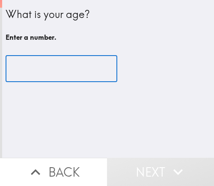
click at [29, 66] on input "number" at bounding box center [62, 69] width 112 height 27
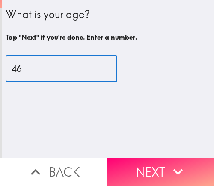
type input "46"
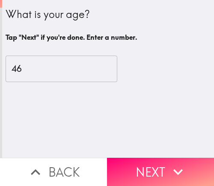
click at [132, 165] on button "Next" at bounding box center [160, 172] width 107 height 28
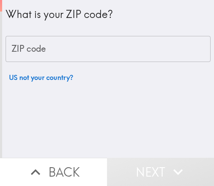
click at [70, 55] on input "ZIP code" at bounding box center [108, 49] width 205 height 27
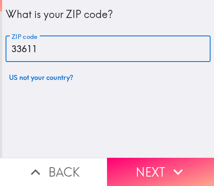
drag, startPoint x: 57, startPoint y: 47, endPoint x: 6, endPoint y: 55, distance: 51.2
click at [0, 0] on html "What is your ZIP code? ZIP code 33611 ZIP code US not your country? Back Next I…" at bounding box center [107, 0] width 214 height 0
type input "33611"
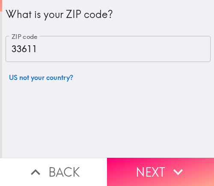
drag, startPoint x: 153, startPoint y: 163, endPoint x: 204, endPoint y: 164, distance: 51.4
click at [153, 163] on button "Next" at bounding box center [160, 172] width 107 height 28
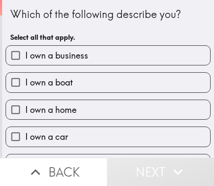
drag, startPoint x: 9, startPoint y: 57, endPoint x: 224, endPoint y: 179, distance: 247.0
click at [214, 0] on html "Which of the following describe you? Select all that apply. I own a business I …" at bounding box center [107, 0] width 214 height 0
click at [93, 60] on label "I own a business" at bounding box center [108, 55] width 204 height 19
click at [25, 60] on input "I own a business" at bounding box center [15, 55] width 19 height 19
checkbox input "true"
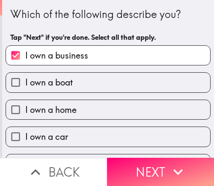
drag, startPoint x: 139, startPoint y: 165, endPoint x: 157, endPoint y: 167, distance: 18.1
click at [139, 165] on button "Next" at bounding box center [160, 172] width 107 height 28
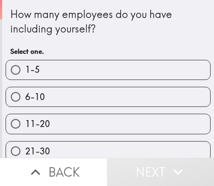
click at [149, 70] on label "1-5" at bounding box center [108, 69] width 204 height 19
click at [25, 70] on input "1-5" at bounding box center [15, 69] width 19 height 19
radio input "true"
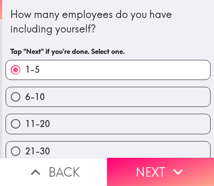
drag, startPoint x: 130, startPoint y: 98, endPoint x: 206, endPoint y: 98, distance: 75.8
click at [130, 98] on label "6-10" at bounding box center [108, 96] width 204 height 19
click at [25, 98] on input "6-10" at bounding box center [15, 96] width 19 height 19
radio input "true"
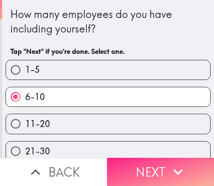
click at [169, 171] on icon "button" at bounding box center [178, 172] width 19 height 19
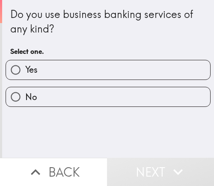
drag, startPoint x: 123, startPoint y: 76, endPoint x: 134, endPoint y: 76, distance: 11.1
click at [128, 76] on label "Yes" at bounding box center [108, 69] width 204 height 19
click at [25, 76] on input "Yes" at bounding box center [15, 69] width 19 height 19
radio input "true"
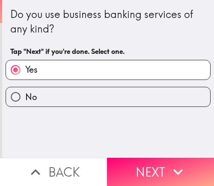
drag, startPoint x: 143, startPoint y: 169, endPoint x: 149, endPoint y: 167, distance: 6.1
click at [143, 169] on button "Next" at bounding box center [160, 172] width 107 height 28
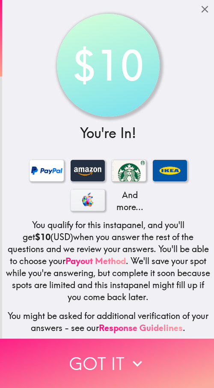
drag, startPoint x: 112, startPoint y: 371, endPoint x: 146, endPoint y: 369, distance: 34.8
click at [112, 186] on button "Got it" at bounding box center [107, 362] width 214 height 49
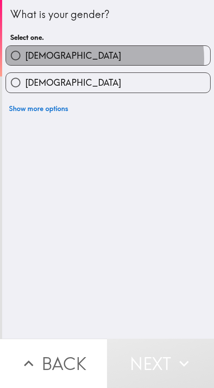
drag, startPoint x: 95, startPoint y: 59, endPoint x: 207, endPoint y: 49, distance: 112.2
click at [96, 58] on label "[DEMOGRAPHIC_DATA]" at bounding box center [108, 55] width 204 height 19
click at [25, 58] on input "[DEMOGRAPHIC_DATA]" at bounding box center [15, 55] width 19 height 19
radio input "true"
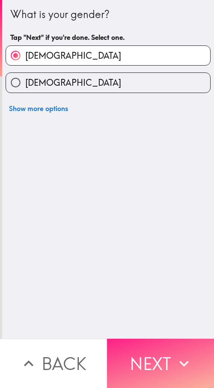
click at [134, 186] on button "Next" at bounding box center [160, 362] width 107 height 49
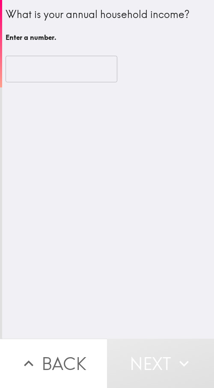
click at [31, 69] on input "number" at bounding box center [62, 69] width 112 height 27
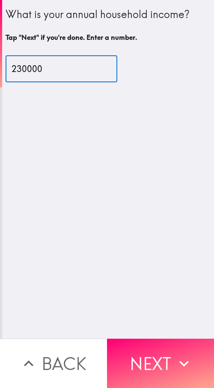
type input "230000"
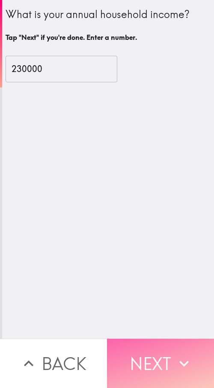
click at [155, 186] on button "Next" at bounding box center [160, 362] width 107 height 49
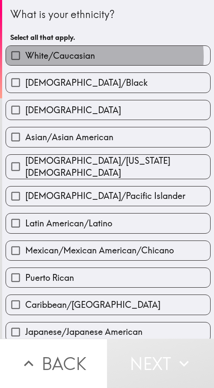
click at [95, 57] on label "White/Caucasian" at bounding box center [108, 55] width 204 height 19
click at [25, 57] on input "White/Caucasian" at bounding box center [15, 55] width 19 height 19
checkbox input "true"
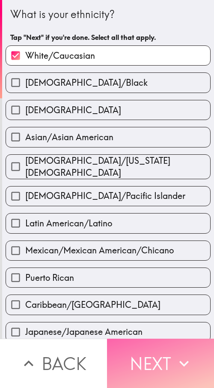
click at [146, 186] on button "Next" at bounding box center [160, 362] width 107 height 49
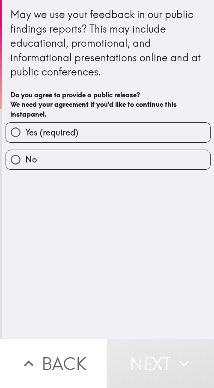
drag, startPoint x: 107, startPoint y: 136, endPoint x: 117, endPoint y: 141, distance: 11.7
click at [107, 136] on label "Yes (required)" at bounding box center [108, 131] width 204 height 19
click at [25, 136] on input "Yes (required)" at bounding box center [15, 131] width 19 height 19
radio input "true"
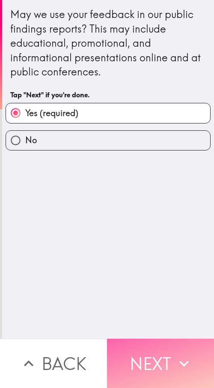
click at [158, 186] on button "Next" at bounding box center [160, 362] width 107 height 49
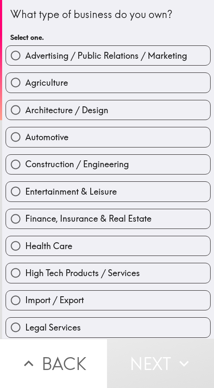
click at [105, 61] on span "Advertising / Public Relations / Marketing" at bounding box center [106, 56] width 162 height 12
click at [25, 61] on input "Advertising / Public Relations / Marketing" at bounding box center [15, 55] width 19 height 19
radio input "true"
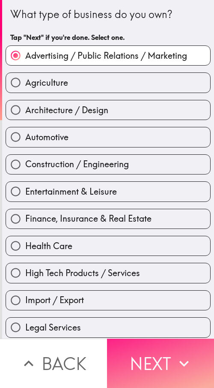
click at [148, 186] on button "Next" at bounding box center [160, 362] width 107 height 49
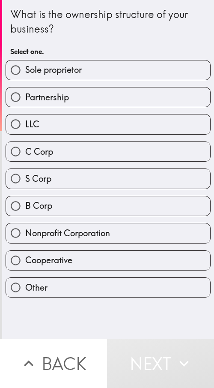
click at [75, 73] on span "Sole proprietor" at bounding box center [53, 70] width 57 height 12
click at [25, 73] on input "Sole proprietor" at bounding box center [15, 69] width 19 height 19
radio input "true"
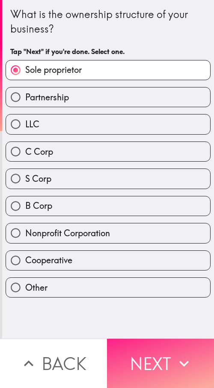
click at [160, 186] on button "Next" at bounding box center [160, 362] width 107 height 49
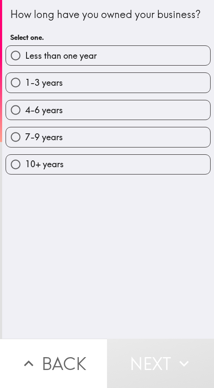
click at [78, 119] on label "4-6 years" at bounding box center [108, 109] width 204 height 19
click at [25, 119] on input "4-6 years" at bounding box center [15, 109] width 19 height 19
radio input "true"
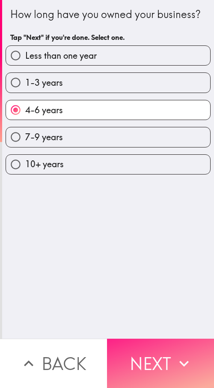
click at [175, 186] on icon "button" at bounding box center [184, 363] width 19 height 19
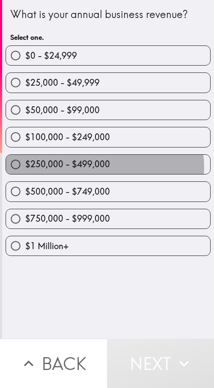
click at [97, 167] on span "$250,000 - $499,000" at bounding box center [67, 164] width 85 height 12
click at [25, 167] on input "$250,000 - $499,000" at bounding box center [15, 164] width 19 height 19
radio input "true"
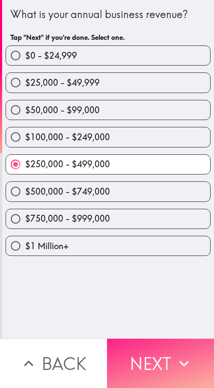
click at [179, 186] on icon "button" at bounding box center [184, 363] width 19 height 19
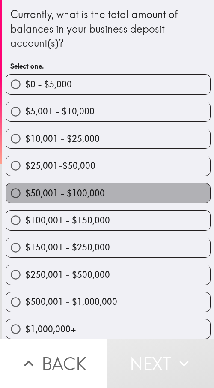
click at [108, 186] on label "$50,001 - $100,000" at bounding box center [108, 192] width 204 height 19
click at [25, 186] on input "$50,001 - $100,000" at bounding box center [15, 192] width 19 height 19
radio input "true"
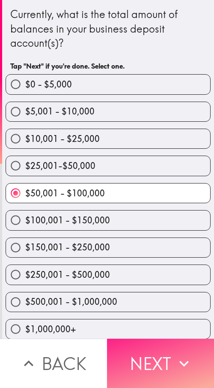
click at [168, 186] on button "Next" at bounding box center [160, 362] width 107 height 49
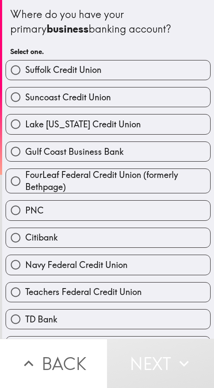
click at [86, 186] on label "Citibank" at bounding box center [108, 237] width 204 height 19
click at [25, 186] on input "Citibank" at bounding box center [15, 237] width 19 height 19
radio input "true"
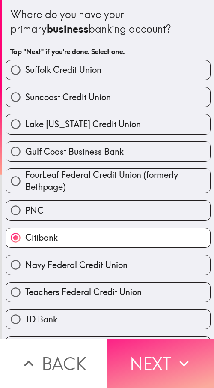
click at [161, 186] on button "Next" at bounding box center [160, 362] width 107 height 49
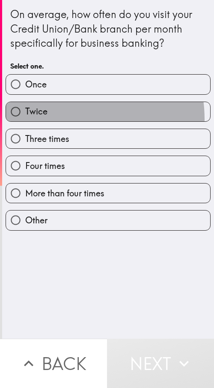
click at [56, 119] on label "Twice" at bounding box center [108, 111] width 204 height 19
click at [25, 119] on input "Twice" at bounding box center [15, 111] width 19 height 19
radio input "true"
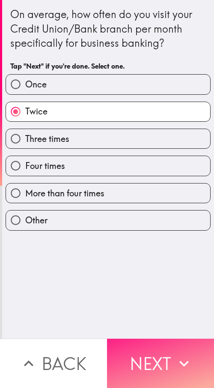
click at [161, 186] on button "Next" at bounding box center [160, 362] width 107 height 49
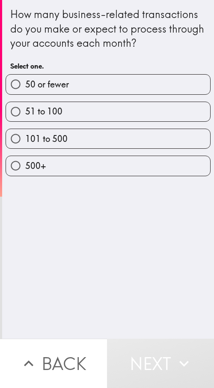
click at [130, 75] on label "50 or fewer" at bounding box center [108, 84] width 204 height 19
click at [25, 75] on input "50 or fewer" at bounding box center [15, 84] width 19 height 19
radio input "true"
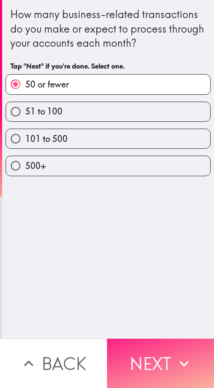
click at [147, 186] on button "Next" at bounding box center [160, 362] width 107 height 49
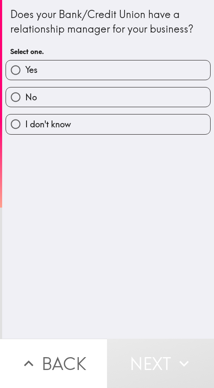
drag, startPoint x: 82, startPoint y: 100, endPoint x: 104, endPoint y: 123, distance: 32.1
click at [82, 100] on label "No" at bounding box center [108, 96] width 204 height 19
click at [25, 100] on input "No" at bounding box center [15, 96] width 19 height 19
radio input "true"
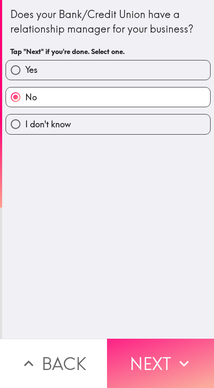
click at [155, 186] on button "Next" at bounding box center [160, 362] width 107 height 49
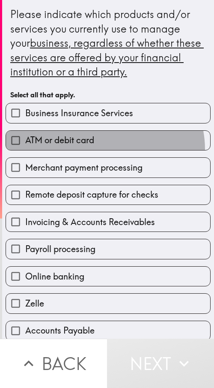
click at [96, 150] on label "ATM or debit card" at bounding box center [108, 140] width 204 height 19
click at [25, 150] on input "ATM or debit card" at bounding box center [15, 140] width 19 height 19
checkbox input "true"
click at [99, 186] on span "Invoicing & Accounts Receivables" at bounding box center [90, 222] width 130 height 12
click at [25, 186] on input "Invoicing & Accounts Receivables" at bounding box center [15, 221] width 19 height 19
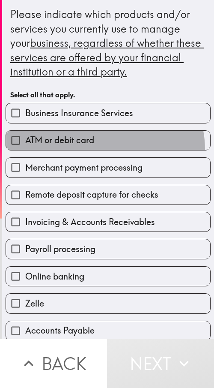
checkbox input "true"
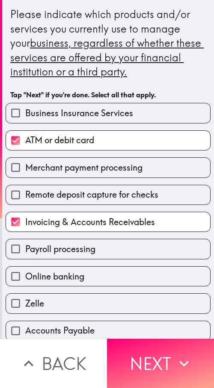
click at [101, 186] on div "Zelle" at bounding box center [105, 299] width 212 height 27
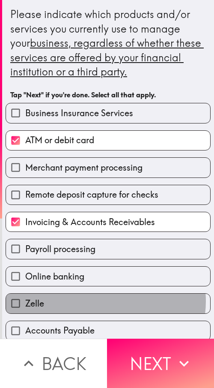
drag, startPoint x: 101, startPoint y: 301, endPoint x: 108, endPoint y: 285, distance: 16.9
click at [102, 186] on label "Zelle" at bounding box center [108, 302] width 204 height 19
click at [25, 186] on input "Zelle" at bounding box center [15, 302] width 19 height 19
checkbox input "true"
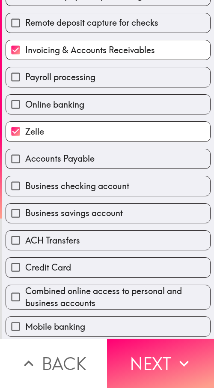
scroll to position [204, 0]
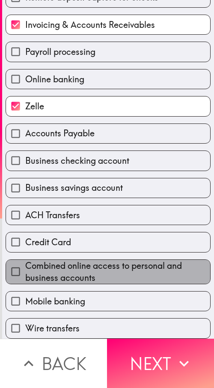
click at [121, 186] on span "Combined online access to personal and business accounts" at bounding box center [117, 272] width 185 height 24
click at [25, 186] on input "Combined online access to personal and business accounts" at bounding box center [15, 271] width 19 height 19
checkbox input "true"
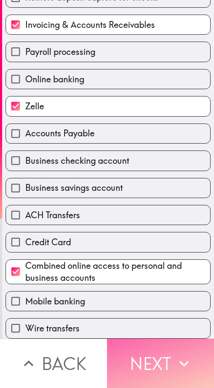
click at [140, 186] on button "Next" at bounding box center [160, 362] width 107 height 49
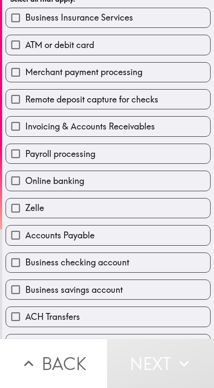
scroll to position [78, 0]
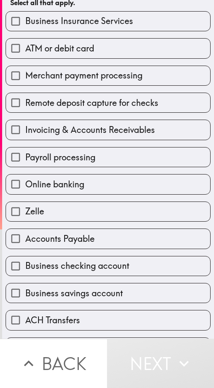
click at [45, 146] on div "Payroll processing" at bounding box center [105, 153] width 212 height 27
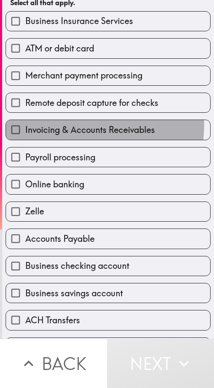
drag, startPoint x: 64, startPoint y: 124, endPoint x: 68, endPoint y: 122, distance: 4.5
click at [64, 124] on span "Invoicing & Accounts Receivables" at bounding box center [90, 130] width 130 height 12
click at [25, 124] on input "Invoicing & Accounts Receivables" at bounding box center [15, 129] width 19 height 19
checkbox input "true"
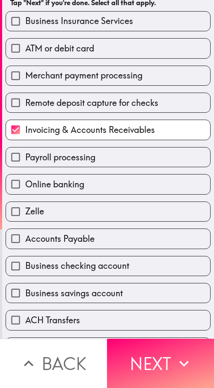
click at [91, 107] on span "Remote deposit capture for checks" at bounding box center [91, 103] width 133 height 12
click at [25, 107] on input "Remote deposit capture for checks" at bounding box center [15, 102] width 19 height 19
checkbox input "true"
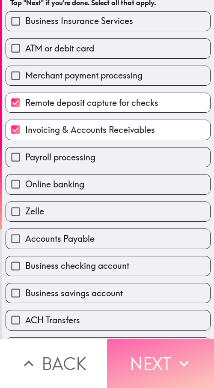
click at [152, 186] on button "Next" at bounding box center [160, 362] width 107 height 49
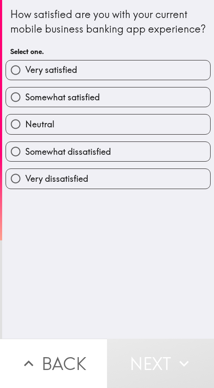
click at [81, 103] on span "Somewhat satisfied" at bounding box center [62, 97] width 75 height 12
click at [25, 107] on input "Somewhat satisfied" at bounding box center [15, 96] width 19 height 19
radio input "true"
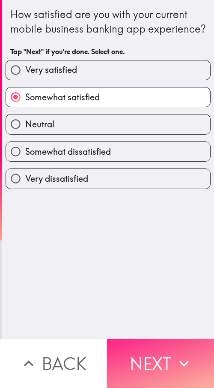
click at [164, 186] on button "Next" at bounding box center [160, 362] width 107 height 49
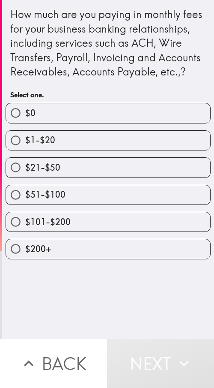
click at [80, 150] on label "$1-$20" at bounding box center [108, 140] width 204 height 19
click at [25, 150] on input "$1-$20" at bounding box center [15, 140] width 19 height 19
radio input "true"
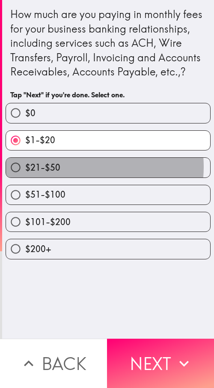
click at [76, 177] on label "$21-$50" at bounding box center [108, 167] width 204 height 19
click at [25, 177] on input "$21-$50" at bounding box center [15, 167] width 19 height 19
radio input "true"
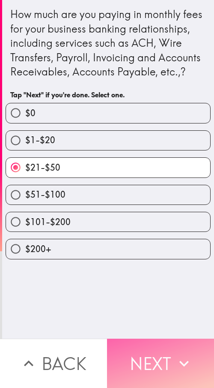
click at [166, 186] on button "Next" at bounding box center [160, 362] width 107 height 49
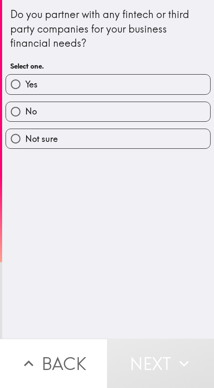
click at [84, 104] on label "No" at bounding box center [108, 111] width 204 height 19
click at [25, 104] on input "No" at bounding box center [15, 111] width 19 height 19
radio input "true"
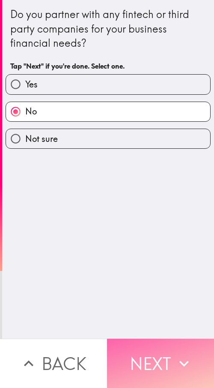
click at [136, 186] on button "Next" at bounding box center [160, 362] width 107 height 49
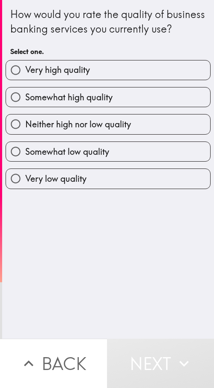
drag, startPoint x: 74, startPoint y: 111, endPoint x: 79, endPoint y: 113, distance: 5.7
click at [74, 103] on span "Somewhat high quality" at bounding box center [68, 97] width 87 height 12
click at [25, 107] on input "Somewhat high quality" at bounding box center [15, 96] width 19 height 19
radio input "true"
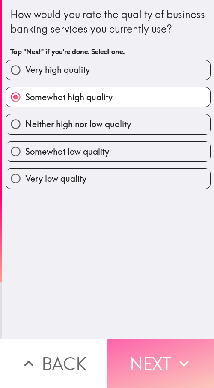
click at [148, 186] on button "Next" at bounding box center [160, 362] width 107 height 49
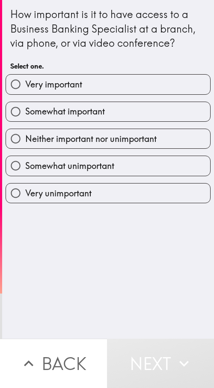
click at [70, 113] on span "Somewhat important" at bounding box center [65, 111] width 80 height 12
click at [25, 113] on input "Somewhat important" at bounding box center [15, 111] width 19 height 19
radio input "true"
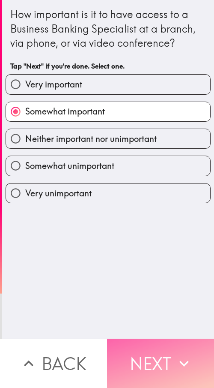
click at [159, 186] on button "Next" at bounding box center [160, 362] width 107 height 49
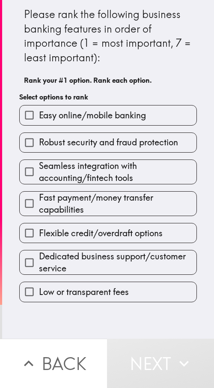
click at [65, 186] on div "Dedicated business support/customer service" at bounding box center [104, 259] width 185 height 32
drag, startPoint x: 70, startPoint y: 195, endPoint x: 70, endPoint y: 182, distance: 12.8
click at [70, 186] on span "Fast payment/money transfer capabilities" at bounding box center [118, 203] width 158 height 24
click at [39, 186] on input "Fast payment/money transfer capabilities" at bounding box center [29, 203] width 19 height 19
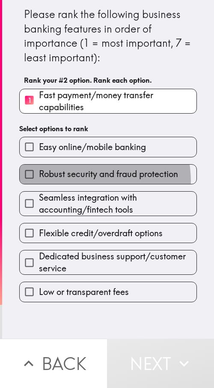
drag, startPoint x: 70, startPoint y: 182, endPoint x: 82, endPoint y: 143, distance: 41.1
click at [70, 180] on label "Robust security and fraud protection" at bounding box center [108, 173] width 177 height 19
click at [39, 180] on input "Robust security and fraud protection" at bounding box center [29, 173] width 19 height 19
click at [83, 137] on div "Please rank the following business banking features in order of importance (1 =…" at bounding box center [108, 151] width 212 height 302
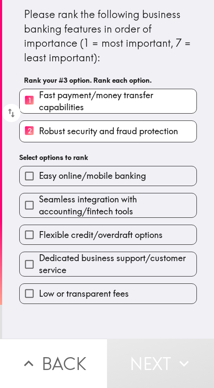
click at [84, 186] on span "Seamless integration with accounting/fintech tools" at bounding box center [118, 205] width 158 height 24
click at [39, 186] on input "Seamless integration with accounting/fintech tools" at bounding box center [29, 204] width 19 height 19
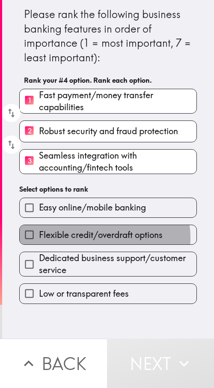
drag, startPoint x: 90, startPoint y: 238, endPoint x: 90, endPoint y: 245, distance: 7.7
click at [90, 186] on span "Flexible credit/overdraft options" at bounding box center [101, 235] width 124 height 12
click at [39, 186] on input "Flexible credit/overdraft options" at bounding box center [29, 234] width 19 height 19
click at [94, 186] on span "Dedicated business support/customer service" at bounding box center [118, 264] width 158 height 24
click at [39, 186] on input "Dedicated business support/customer service" at bounding box center [29, 263] width 19 height 19
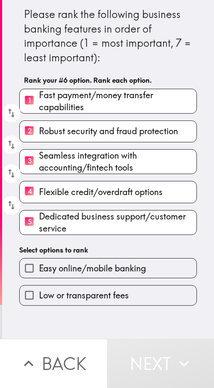
click at [91, 186] on div "Low or transparent fees" at bounding box center [108, 295] width 178 height 20
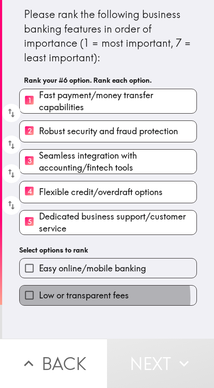
click at [90, 186] on span "Low or transparent fees" at bounding box center [84, 295] width 90 height 12
click at [39, 186] on input "Low or transparent fees" at bounding box center [29, 294] width 19 height 19
click at [90, 186] on span "Easy online/mobile banking" at bounding box center [92, 268] width 107 height 12
click at [39, 186] on input "Easy online/mobile banking" at bounding box center [29, 267] width 19 height 19
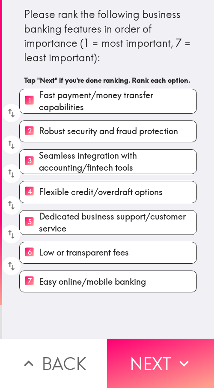
drag, startPoint x: 90, startPoint y: 281, endPoint x: 94, endPoint y: 275, distance: 7.1
click at [90, 186] on div "7 Easy online/mobile banking" at bounding box center [104, 277] width 185 height 29
click at [122, 186] on div "Please rank the following business banking features in order of importance (1 =…" at bounding box center [108, 169] width 212 height 338
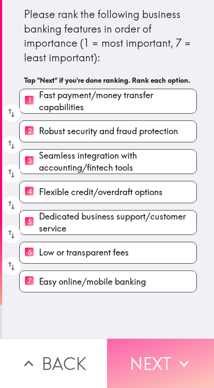
click at [152, 186] on button "Next" at bounding box center [160, 362] width 107 height 49
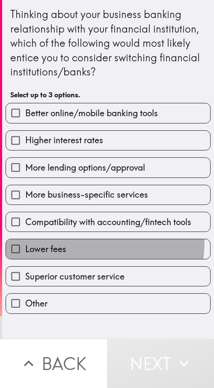
click at [56, 186] on label "Lower fees" at bounding box center [108, 248] width 204 height 19
click at [25, 186] on input "Lower fees" at bounding box center [15, 248] width 19 height 19
checkbox input "true"
click at [64, 186] on span "Compatibility with accounting/fintech tools" at bounding box center [108, 222] width 166 height 12
click at [25, 186] on input "Compatibility with accounting/fintech tools" at bounding box center [15, 221] width 19 height 19
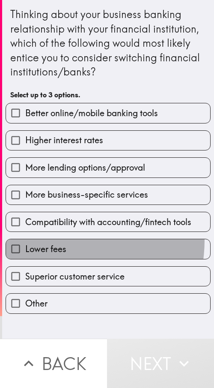
checkbox input "true"
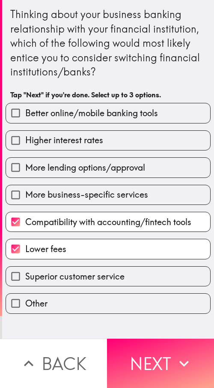
click at [72, 177] on div "Better online/mobile banking tools Higher interest rates More lending options/a…" at bounding box center [105, 204] width 212 height 217
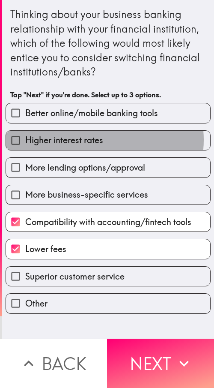
click at [86, 140] on span "Higher interest rates" at bounding box center [64, 140] width 78 height 12
click at [25, 140] on input "Higher interest rates" at bounding box center [15, 140] width 19 height 19
checkbox input "true"
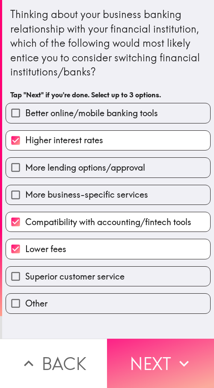
click at [153, 186] on button "Next" at bounding box center [160, 362] width 107 height 49
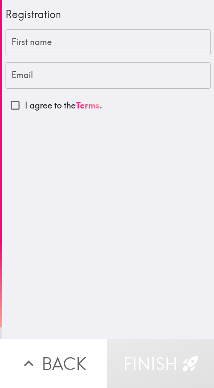
click at [148, 186] on div "Registration First name First name Email Email I agree to the Terms ." at bounding box center [108, 169] width 212 height 338
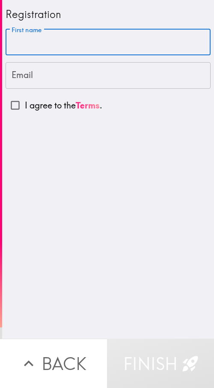
click at [80, 54] on input "First name" at bounding box center [108, 42] width 205 height 27
paste input "[PERSON_NAME]"
type input "[PERSON_NAME]"
click at [48, 55] on input "[PERSON_NAME]" at bounding box center [108, 42] width 205 height 27
click at [39, 80] on input "Email" at bounding box center [108, 75] width 205 height 27
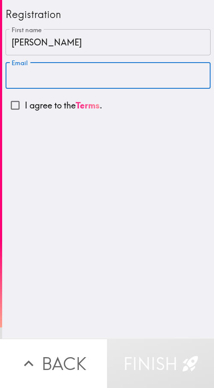
paste input "[EMAIL_ADDRESS][DOMAIN_NAME]"
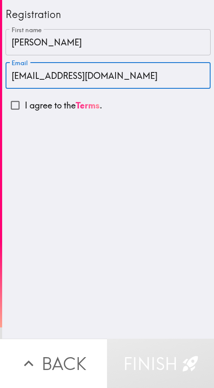
type input "[EMAIL_ADDRESS][DOMAIN_NAME]"
drag, startPoint x: 6, startPoint y: 108, endPoint x: 15, endPoint y: 110, distance: 8.7
click at [6, 108] on input "I agree to the Terms ." at bounding box center [15, 105] width 19 height 19
checkbox input "true"
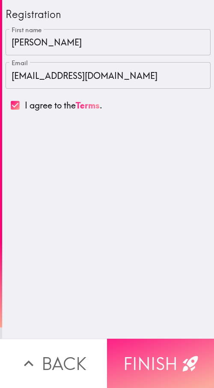
click at [137, 186] on button "Finish" at bounding box center [160, 362] width 107 height 49
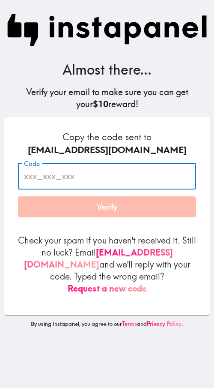
click at [87, 167] on input "Code" at bounding box center [107, 176] width 178 height 27
paste input "Q7n_47M_ahQ"
type input "Q7n_47M_ahQ"
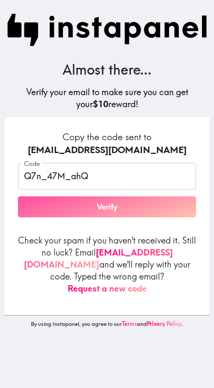
drag, startPoint x: 100, startPoint y: 209, endPoint x: 152, endPoint y: 198, distance: 53.5
click at [100, 186] on button "Verify" at bounding box center [107, 206] width 178 height 21
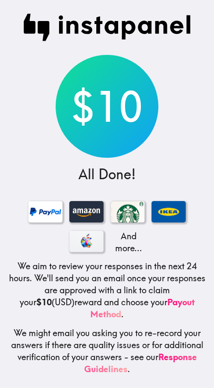
click at [173, 163] on div "$10 All Done! And more... We aim to review your responses in the next 24 hours.…" at bounding box center [107, 194] width 214 height 388
